Goal: Task Accomplishment & Management: Complete application form

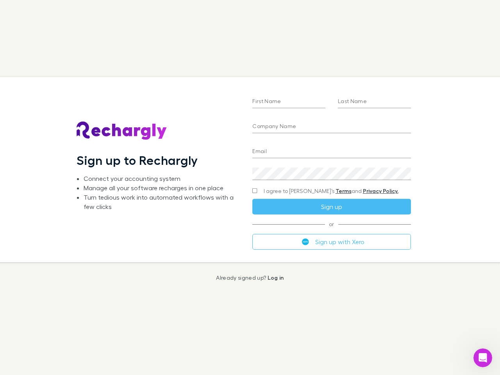
click at [250, 188] on div "First Name Last Name Company Name Email Create a password I agree to Rechargly’…" at bounding box center [331, 169] width 171 height 185
click at [289, 102] on input "First Name" at bounding box center [289, 102] width 73 height 13
click at [374, 102] on input "Last Name" at bounding box center [374, 102] width 73 height 13
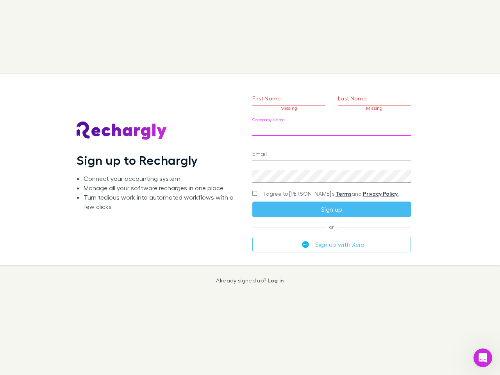
click at [331, 127] on input "Company Name" at bounding box center [332, 130] width 158 height 13
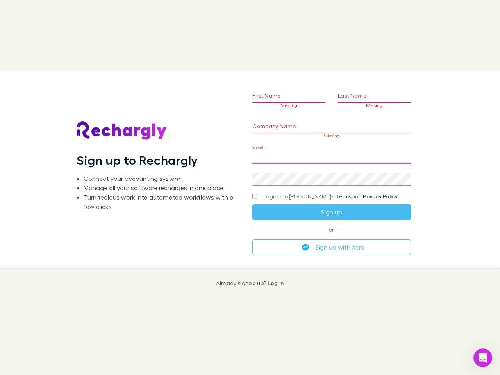
click at [331, 152] on input "Email" at bounding box center [332, 157] width 158 height 13
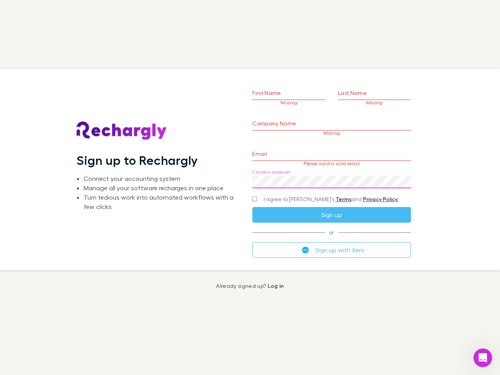
click at [331, 174] on div "Create a password" at bounding box center [332, 179] width 158 height 19
click at [316, 191] on form "First Name Missing Last Name Missing Company Name Missing Email Please input a …" at bounding box center [332, 160] width 158 height 195
click at [331, 204] on div "I agree to [PERSON_NAME]’s Terms and Privacy Policy." at bounding box center [332, 199] width 158 height 9
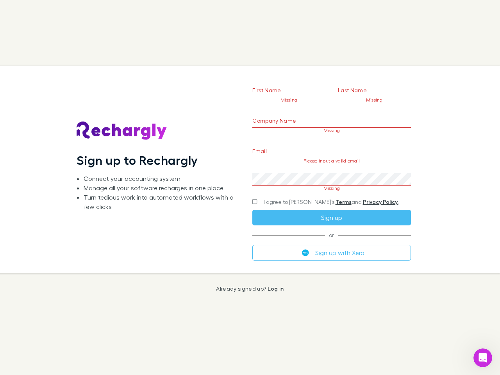
click at [331, 242] on form "First Name Missing Last Name Missing Company Name Missing Email Please input a …" at bounding box center [332, 160] width 158 height 201
click at [483, 358] on icon "Open Intercom Messenger" at bounding box center [483, 358] width 13 height 13
